Goal: Task Accomplishment & Management: Use online tool/utility

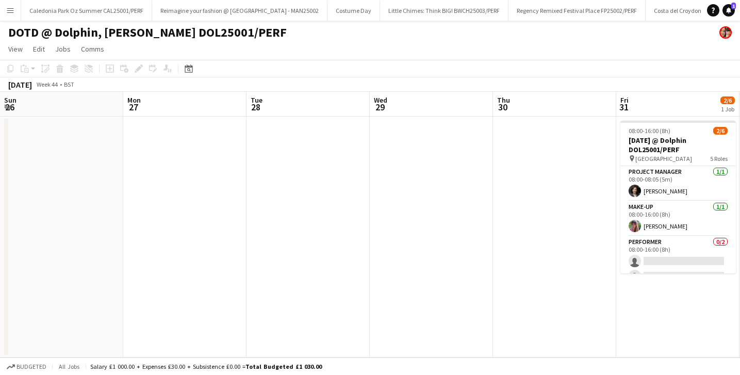
scroll to position [0, 382]
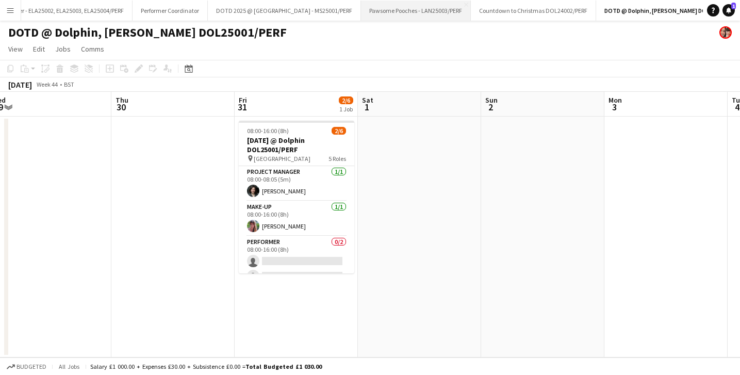
click at [361, 14] on button "Pawsome Pooches - LAN25003/PERF Close" at bounding box center [416, 11] width 110 height 20
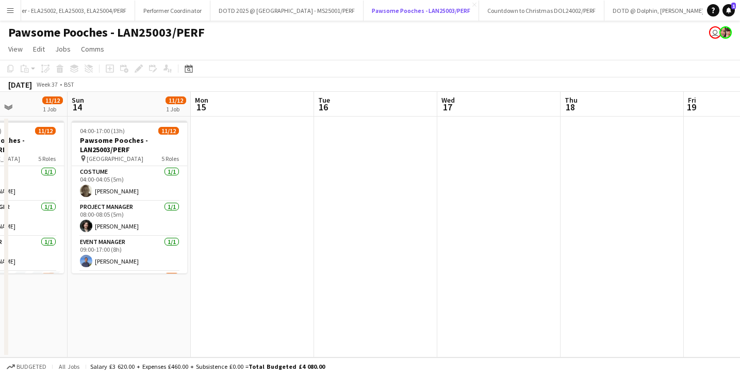
scroll to position [0, 355]
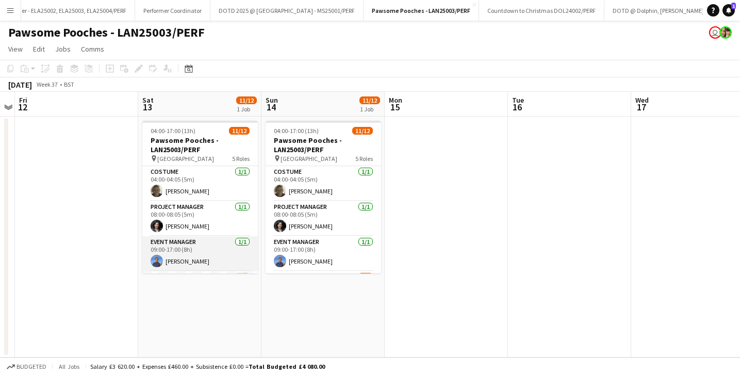
click at [193, 263] on app-card-role "Event Manager 1/1 09:00-17:00 (8h) Dan Wilkinson" at bounding box center [200, 253] width 116 height 35
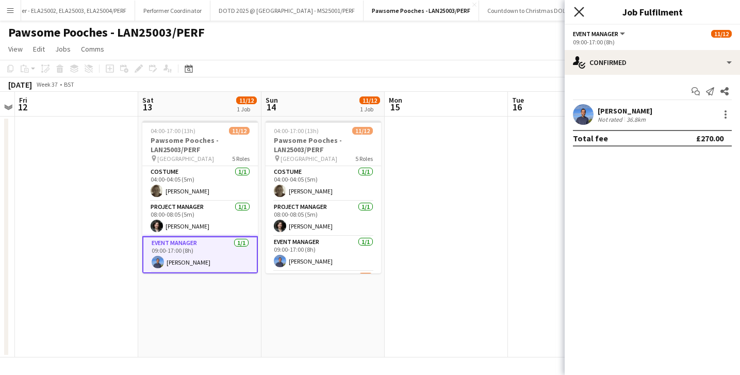
click at [577, 13] on icon at bounding box center [579, 12] width 10 height 10
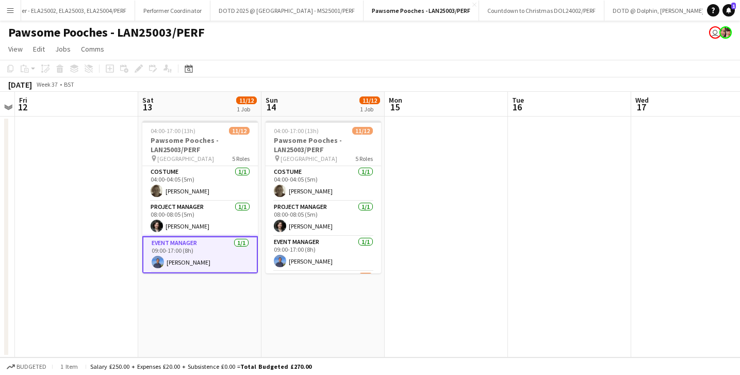
click at [430, 184] on app-date-cell at bounding box center [446, 237] width 123 height 241
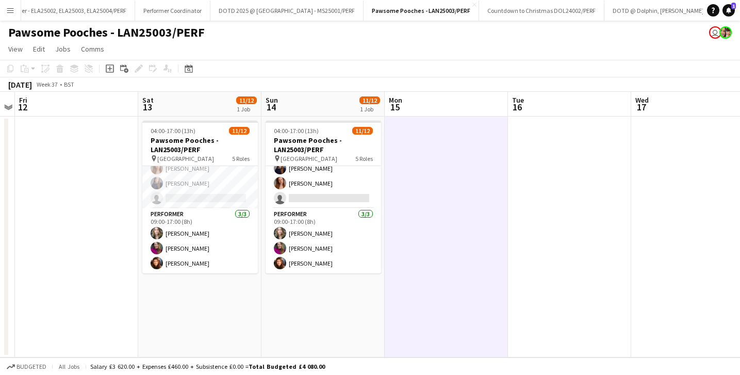
scroll to position [172, 0]
click at [108, 191] on app-date-cell at bounding box center [76, 237] width 123 height 241
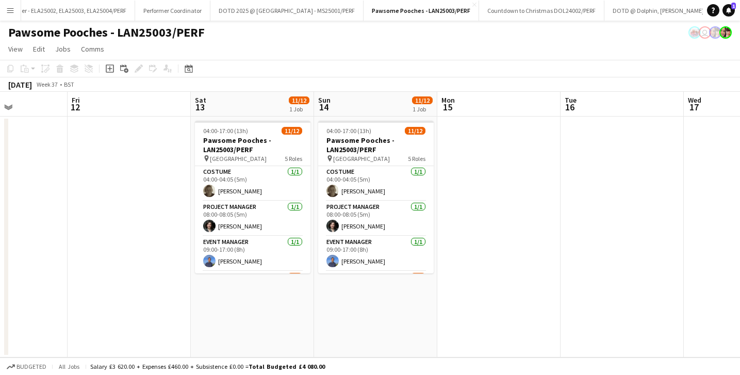
scroll to position [0, 404]
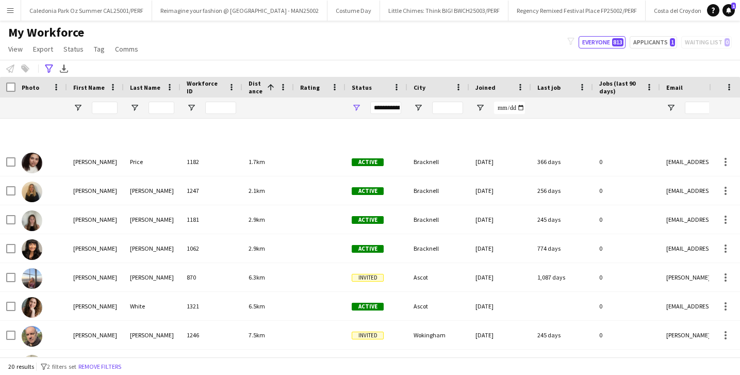
scroll to position [339, 0]
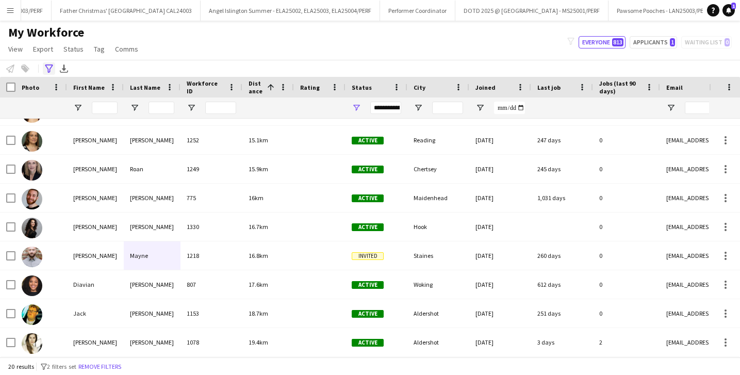
click at [47, 70] on icon "Advanced filters" at bounding box center [49, 68] width 8 height 8
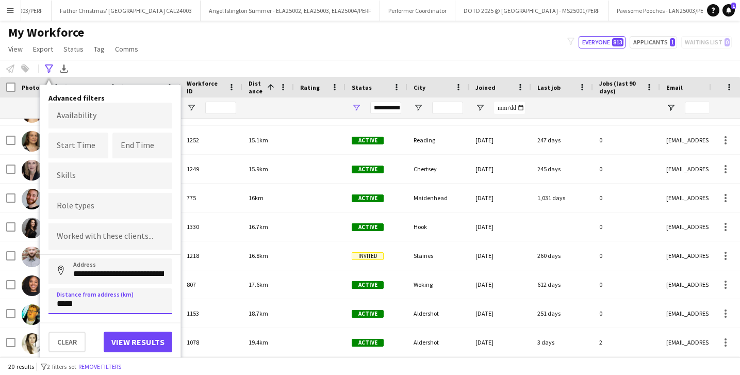
click at [83, 307] on input "*****" at bounding box center [110, 301] width 124 height 26
type input "****"
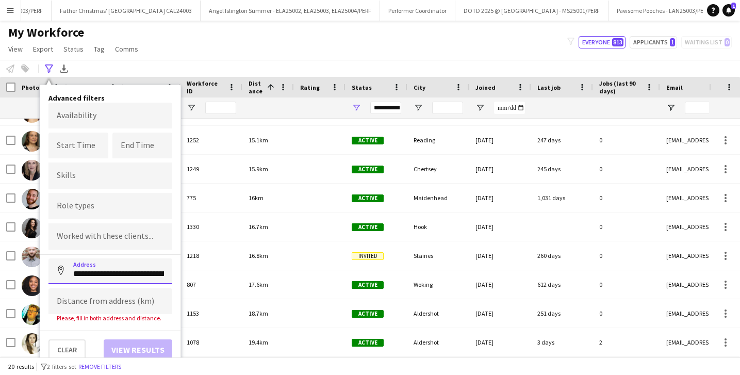
click at [104, 280] on input "**********" at bounding box center [110, 271] width 124 height 26
type input "**********"
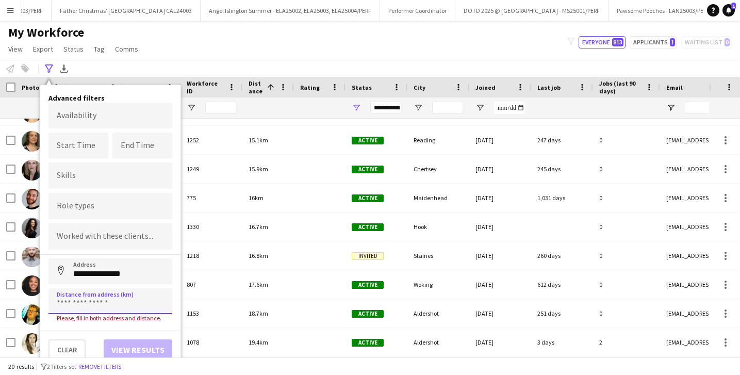
click at [105, 298] on input at bounding box center [110, 301] width 124 height 26
type input "*****"
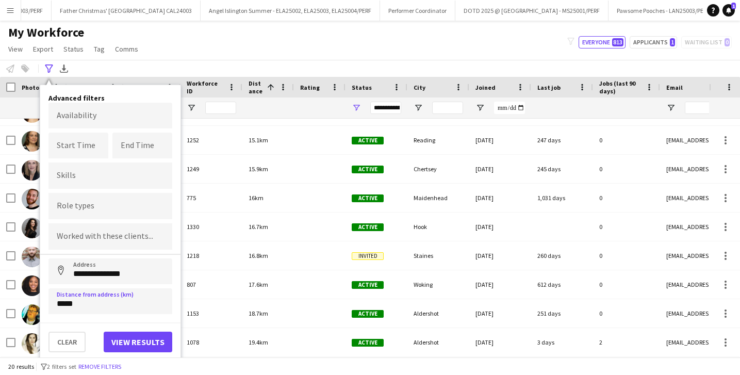
click at [109, 175] on input "Type to search skills..." at bounding box center [110, 175] width 107 height 9
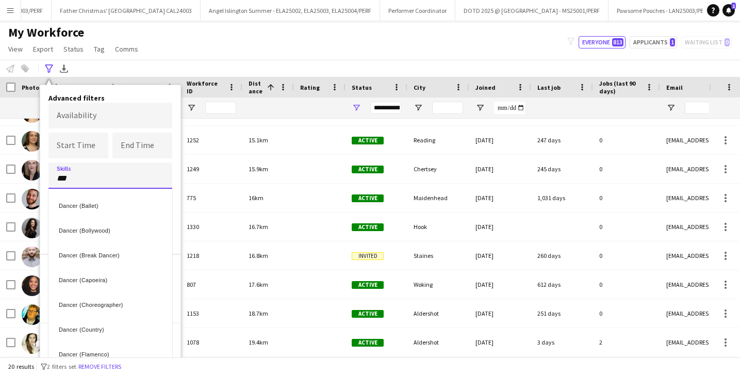
type input "***"
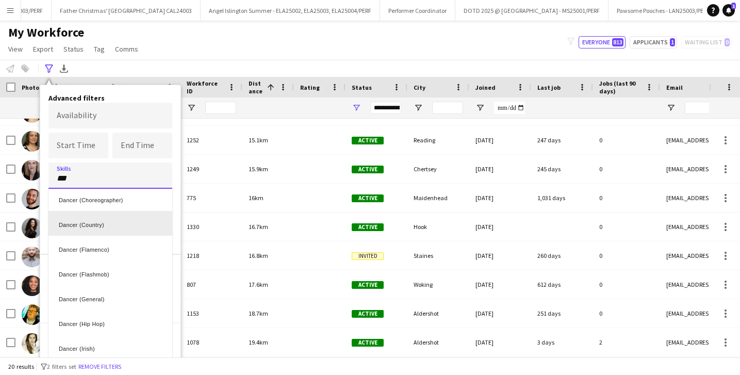
scroll to position [116, 0]
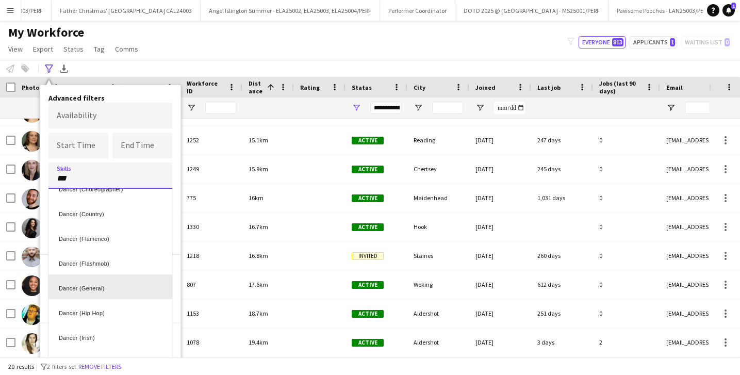
click at [119, 284] on div "Dancer (General)" at bounding box center [110, 286] width 124 height 25
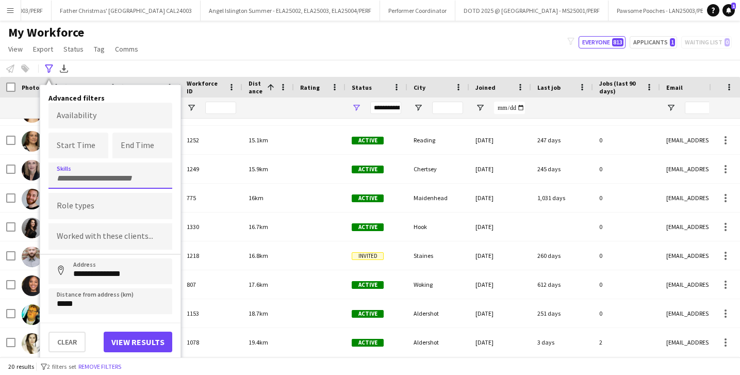
scroll to position [0, 0]
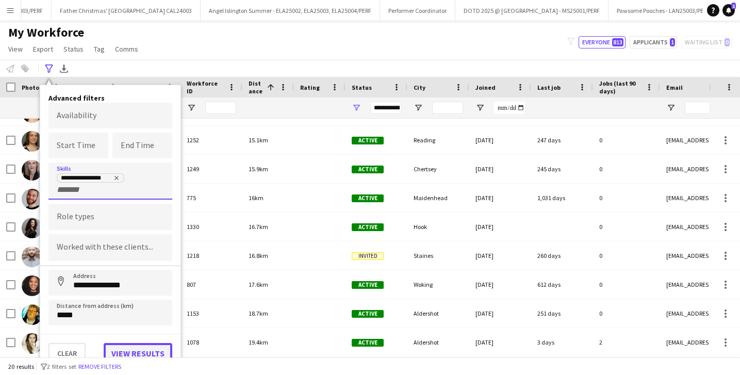
click at [116, 349] on button "View results" at bounding box center [138, 353] width 69 height 21
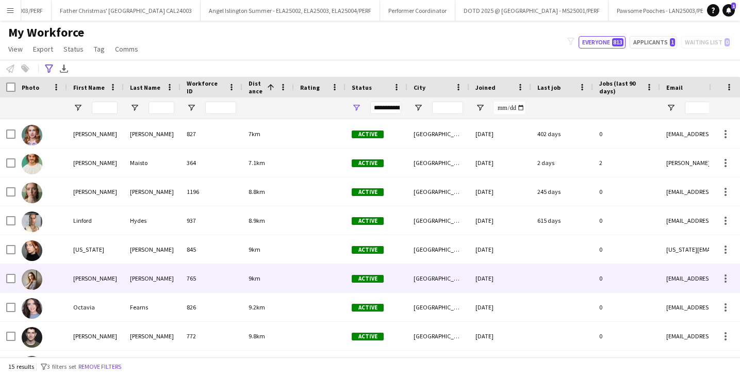
scroll to position [195, 0]
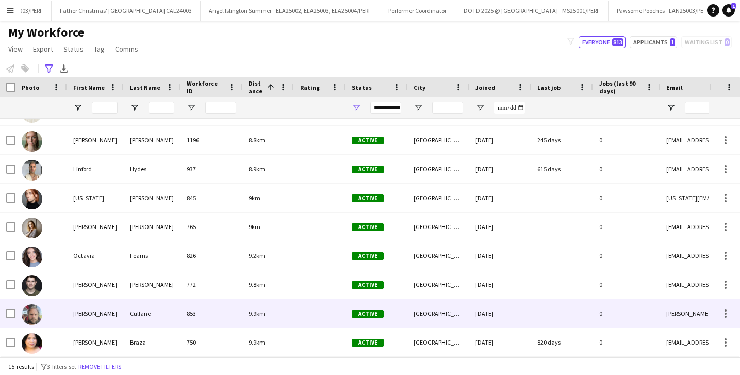
click at [147, 313] on div "Cullane" at bounding box center [152, 313] width 57 height 28
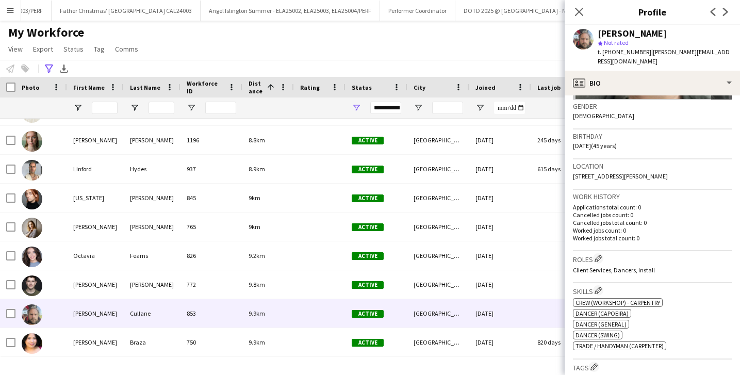
scroll to position [0, 0]
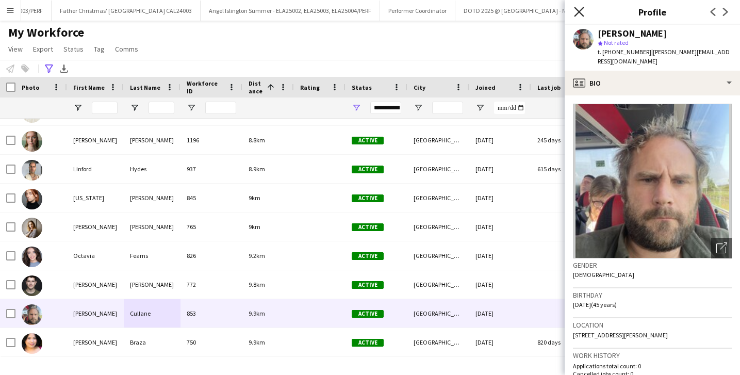
click at [578, 13] on icon at bounding box center [579, 12] width 10 height 10
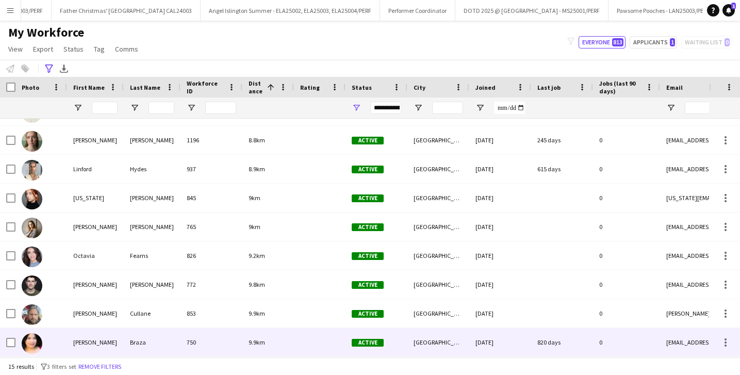
click at [133, 340] on div "Braza" at bounding box center [152, 342] width 57 height 28
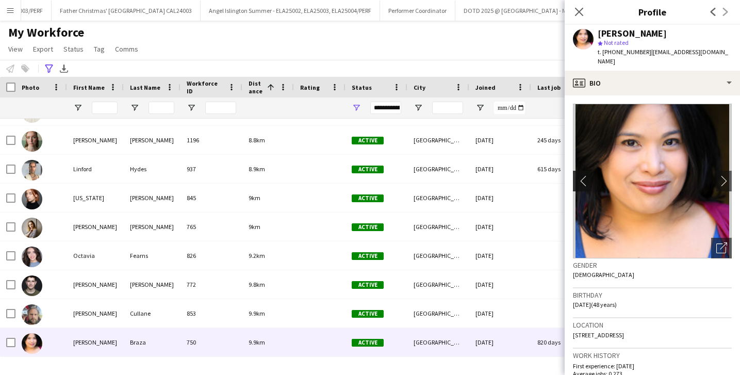
click at [578, 175] on app-icon "chevron-left" at bounding box center [581, 180] width 16 height 11
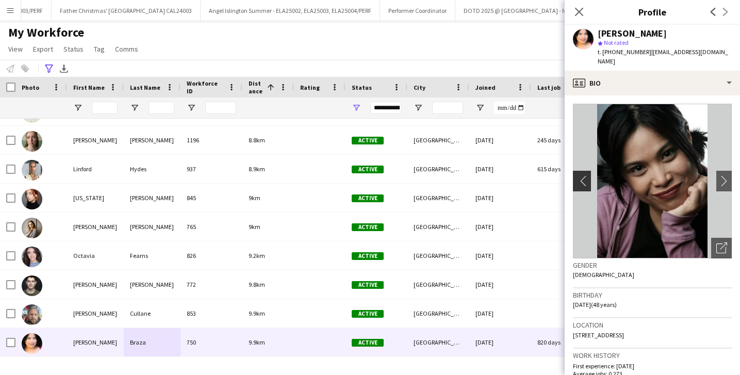
click at [578, 175] on app-icon "chevron-left" at bounding box center [581, 180] width 16 height 11
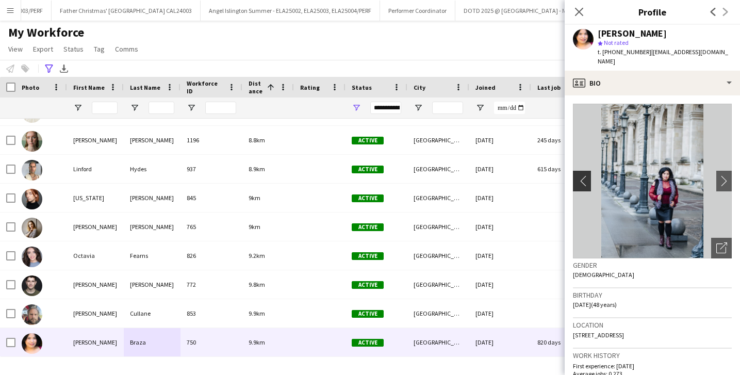
click at [578, 175] on app-icon "chevron-left" at bounding box center [581, 180] width 16 height 11
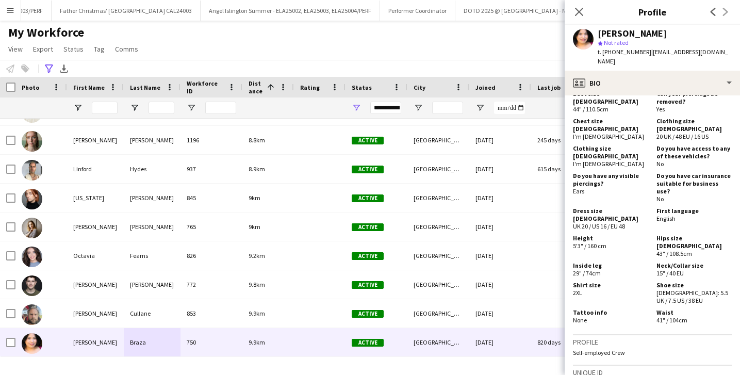
scroll to position [818, 0]
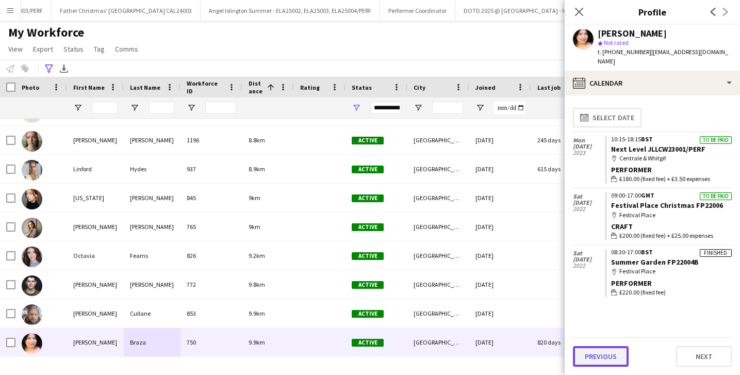
click at [590, 354] on button "Previous" at bounding box center [601, 356] width 56 height 21
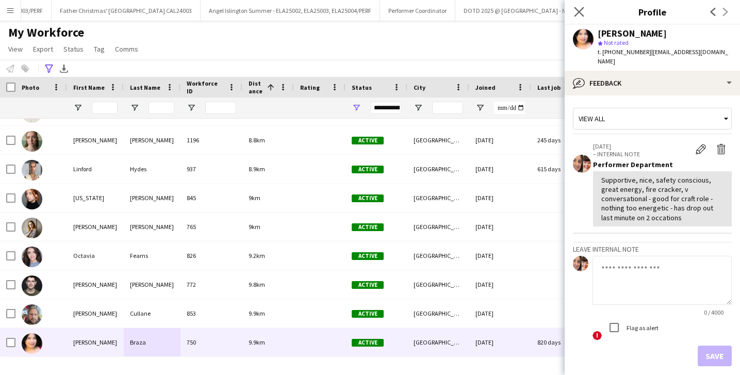
click at [578, 6] on app-icon "Close pop-in" at bounding box center [579, 12] width 15 height 15
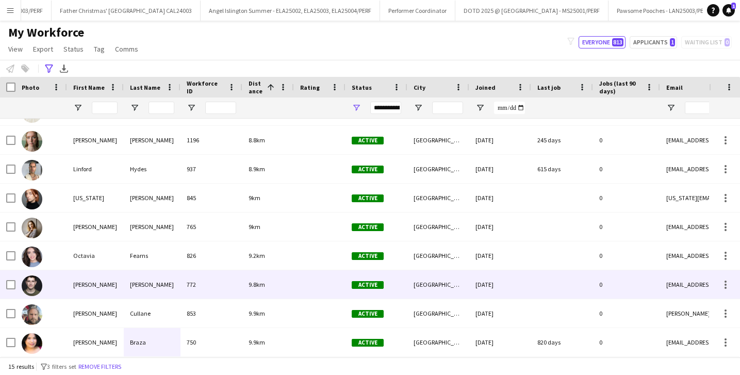
click at [182, 286] on div "772" at bounding box center [212, 284] width 62 height 28
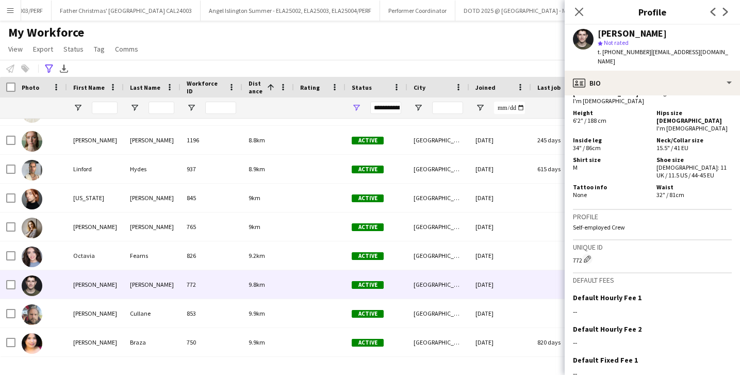
scroll to position [704, 0]
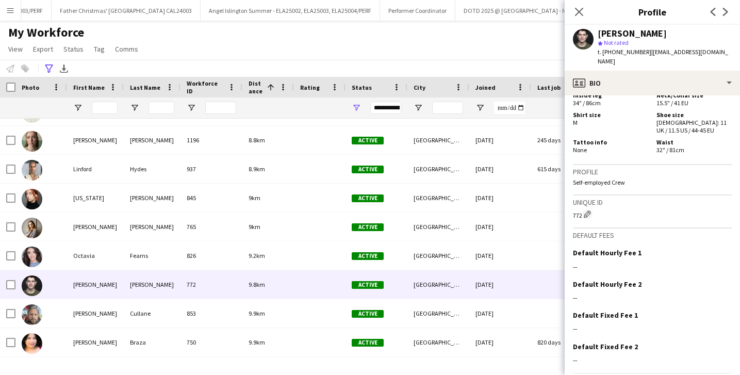
click at [608, 370] on app-crew-profile-bio "Open photos pop-in Gender [DEMOGRAPHIC_DATA] Birthday [DEMOGRAPHIC_DATA] (26 ye…" at bounding box center [652, 235] width 175 height 280
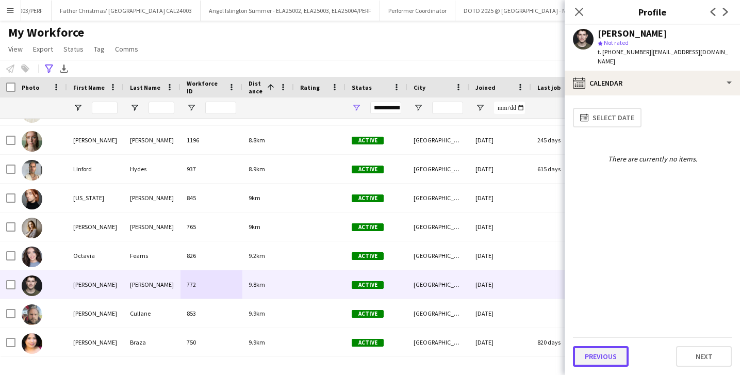
click at [608, 356] on button "Previous" at bounding box center [601, 356] width 56 height 21
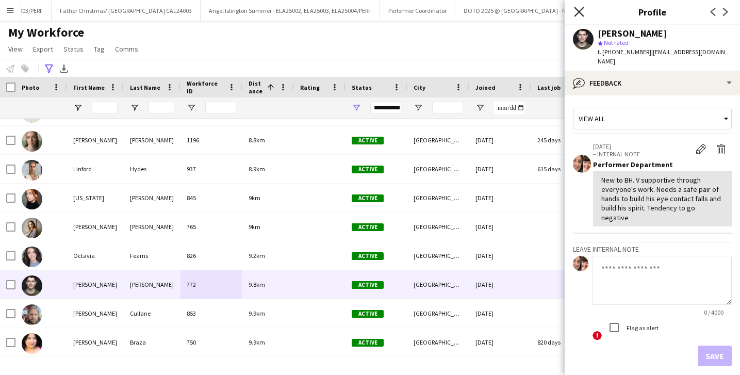
click at [579, 16] on icon "Close pop-in" at bounding box center [579, 12] width 10 height 10
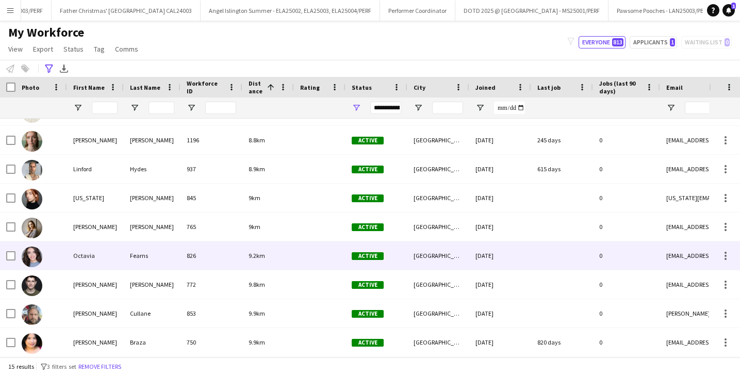
click at [140, 260] on div "Fearns" at bounding box center [152, 255] width 57 height 28
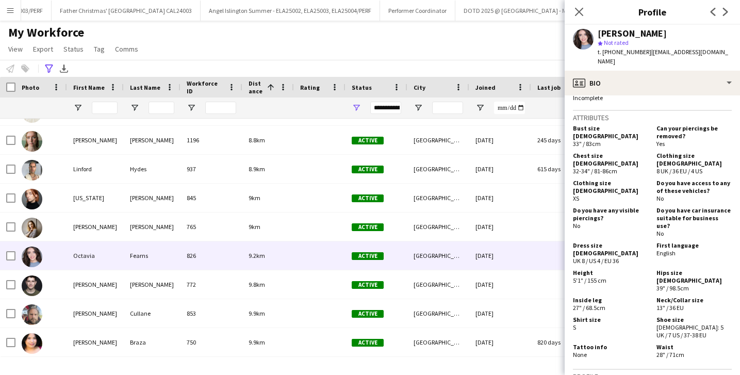
scroll to position [760, 0]
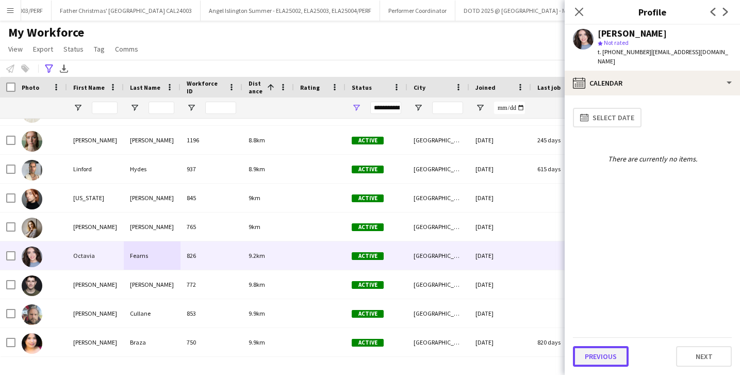
click at [596, 359] on button "Previous" at bounding box center [601, 356] width 56 height 21
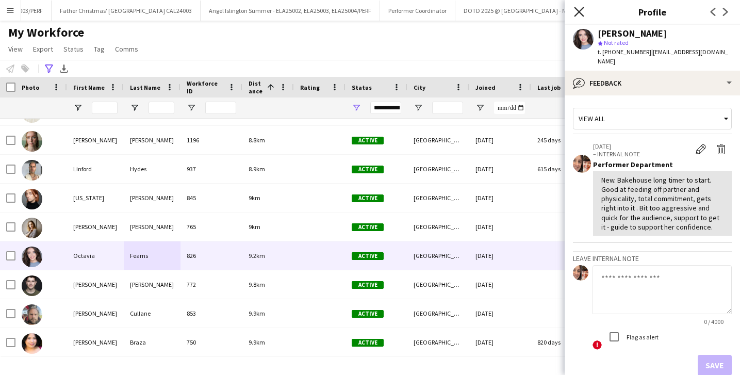
click at [580, 13] on icon "Close pop-in" at bounding box center [579, 12] width 10 height 10
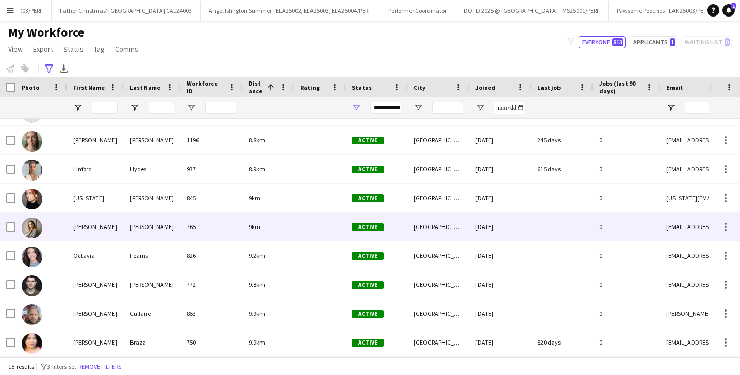
click at [159, 228] on div "[PERSON_NAME]" at bounding box center [152, 227] width 57 height 28
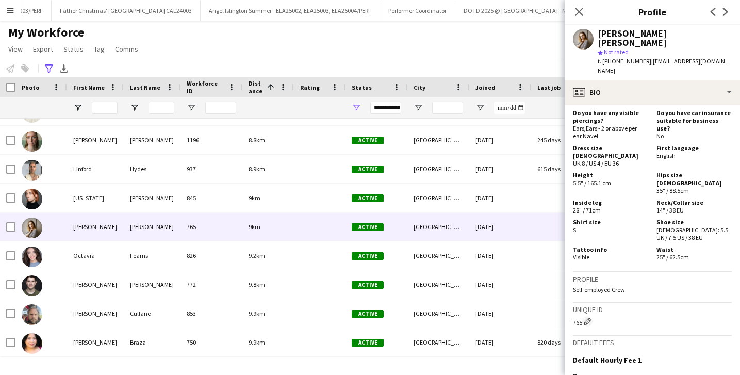
scroll to position [1023, 0]
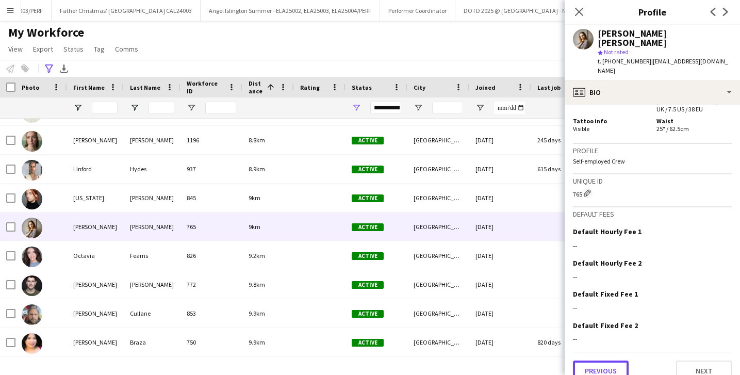
click at [612, 361] on button "Previous" at bounding box center [601, 371] width 56 height 21
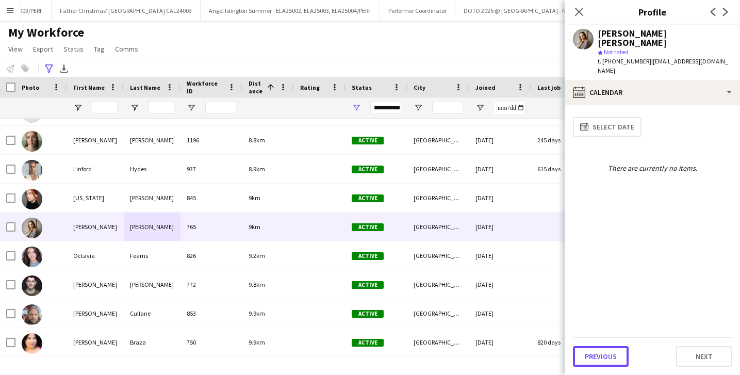
click at [612, 358] on button "Previous" at bounding box center [601, 356] width 56 height 21
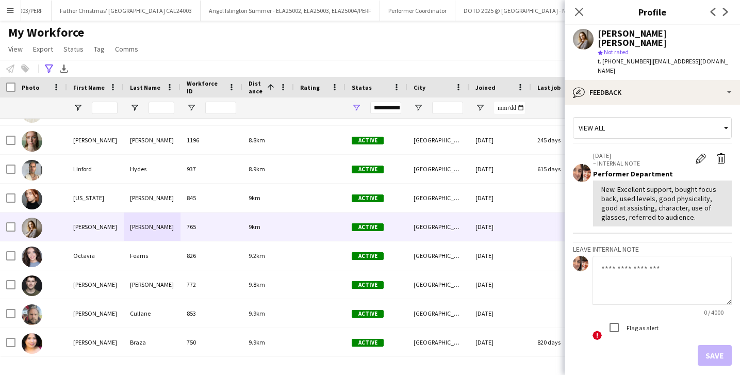
click at [710, 347] on div "Save" at bounding box center [652, 355] width 159 height 21
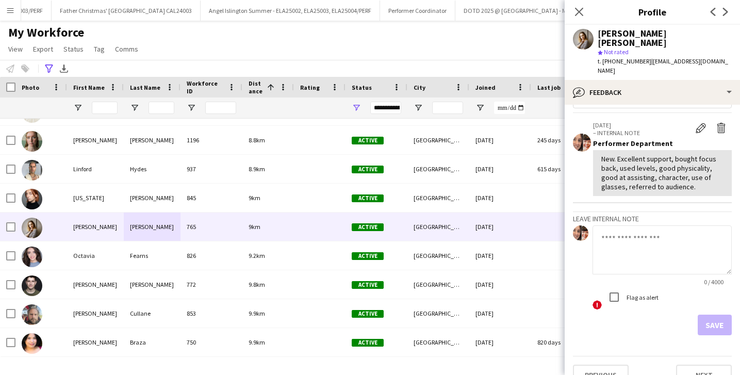
click at [692, 369] on app-crew-profile-feedback-tab "View all [DATE] – INTERNAL NOTE Edit internal note Delete internal note Perform…" at bounding box center [652, 240] width 175 height 270
click at [692, 365] on button "Next" at bounding box center [704, 375] width 56 height 21
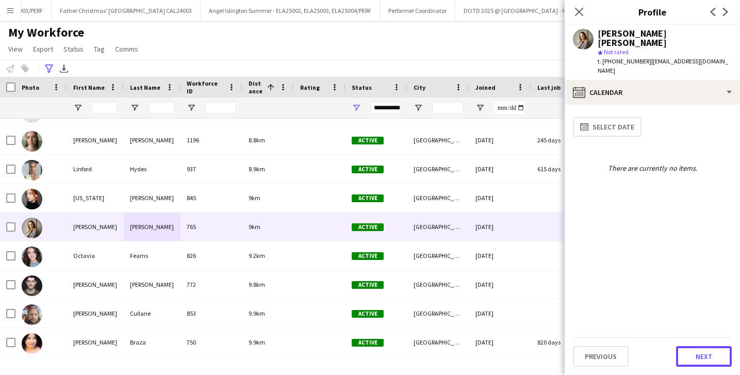
click at [692, 356] on button "Next" at bounding box center [704, 356] width 56 height 21
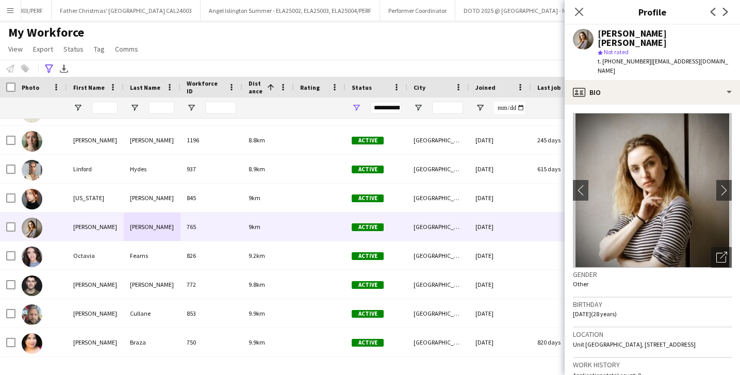
click at [735, 167] on app-crew-profile-bio "chevron-left chevron-right Open photos pop-in Gender Other Birthday [DEMOGRAPHI…" at bounding box center [652, 240] width 175 height 270
click at [729, 185] on app-icon "chevron-right" at bounding box center [724, 190] width 16 height 11
click at [726, 185] on app-icon "chevron-right" at bounding box center [724, 190] width 16 height 11
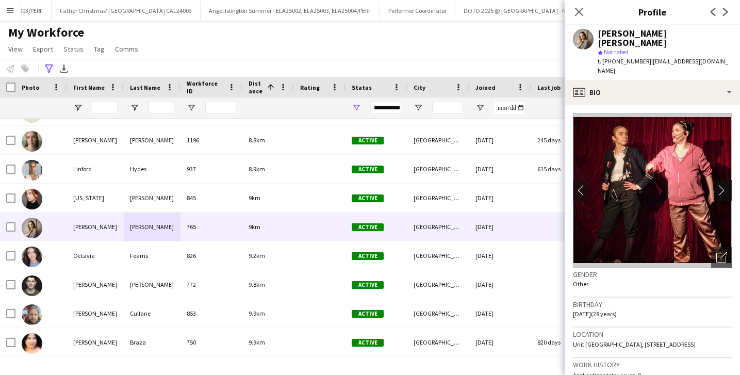
click at [726, 185] on app-icon "chevron-right" at bounding box center [724, 190] width 16 height 11
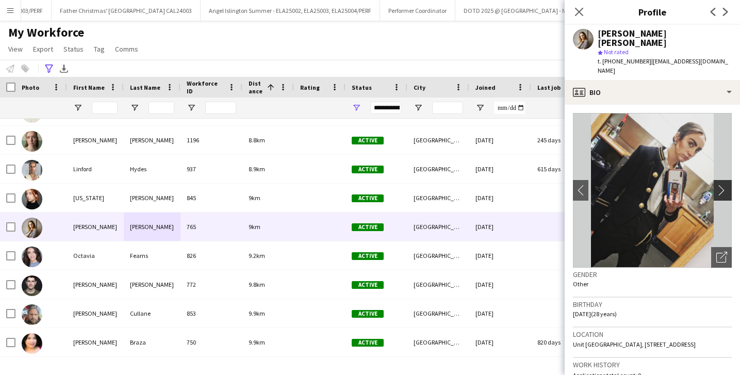
click at [722, 185] on app-icon "chevron-right" at bounding box center [724, 190] width 16 height 11
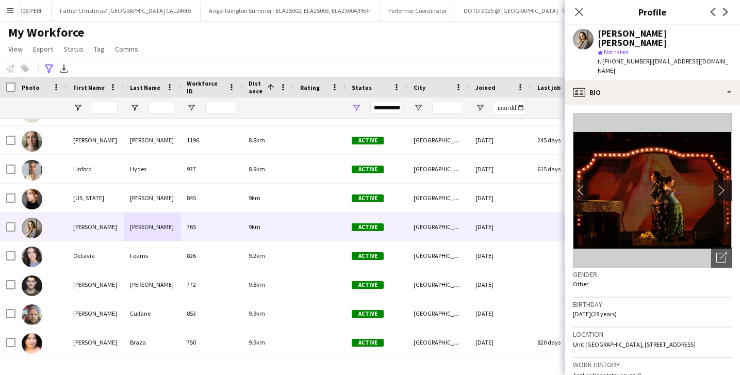
click at [722, 185] on app-icon "chevron-right" at bounding box center [724, 190] width 16 height 11
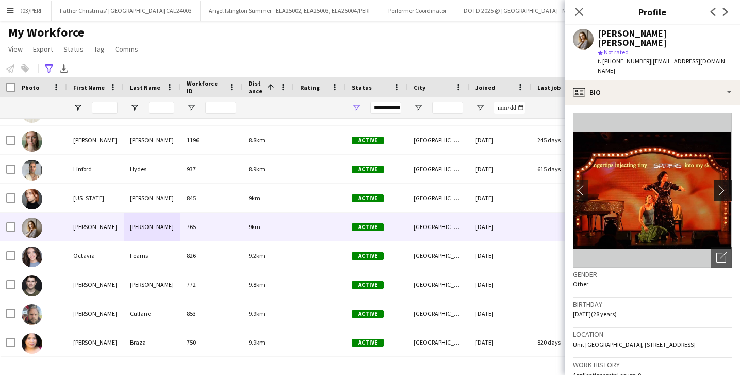
click at [722, 185] on app-icon "chevron-right" at bounding box center [724, 190] width 16 height 11
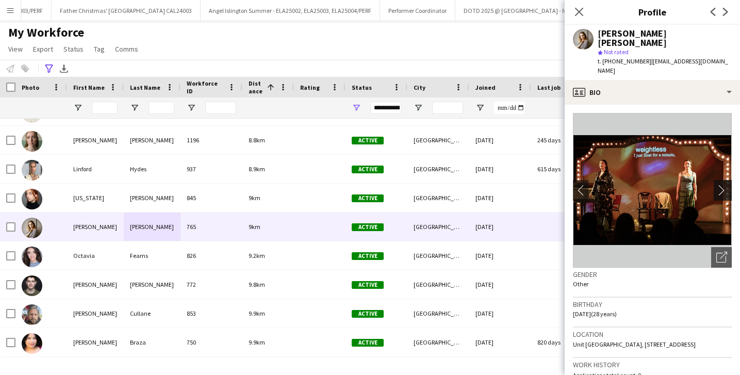
click at [722, 185] on app-icon "chevron-right" at bounding box center [724, 190] width 16 height 11
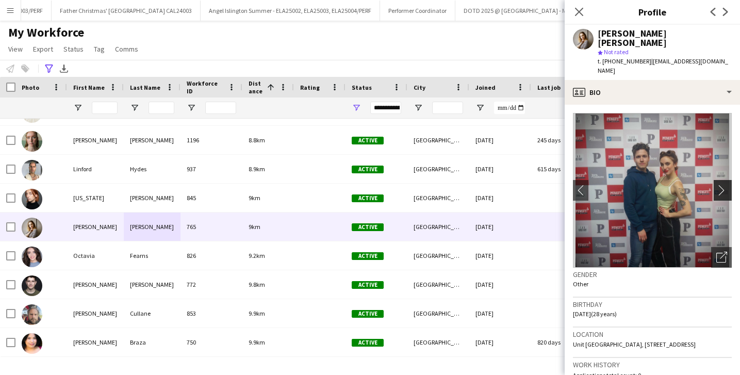
click at [722, 185] on app-icon "chevron-right" at bounding box center [724, 190] width 16 height 11
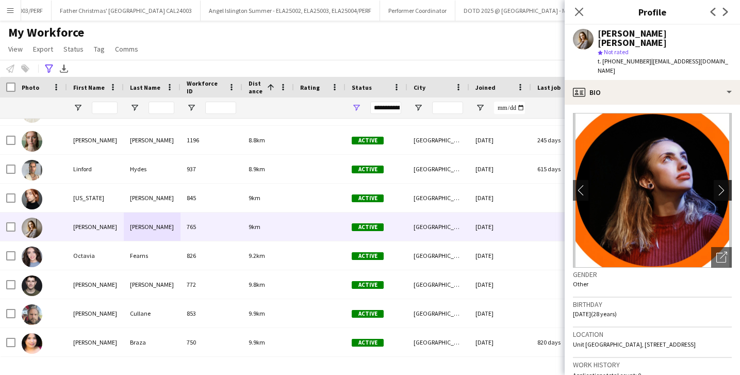
click at [722, 185] on app-icon "chevron-right" at bounding box center [724, 190] width 16 height 11
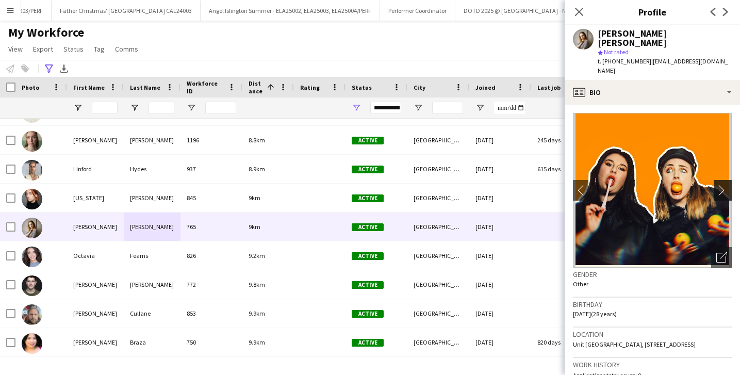
click at [727, 185] on app-icon "chevron-right" at bounding box center [724, 190] width 16 height 11
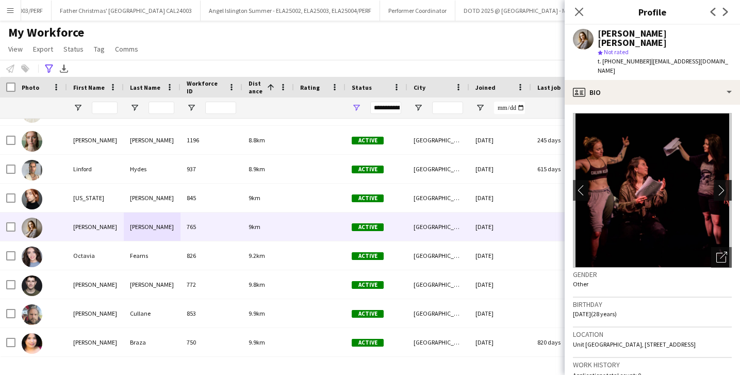
click at [727, 185] on app-icon "chevron-right" at bounding box center [724, 190] width 16 height 11
